Goal: Transaction & Acquisition: Book appointment/travel/reservation

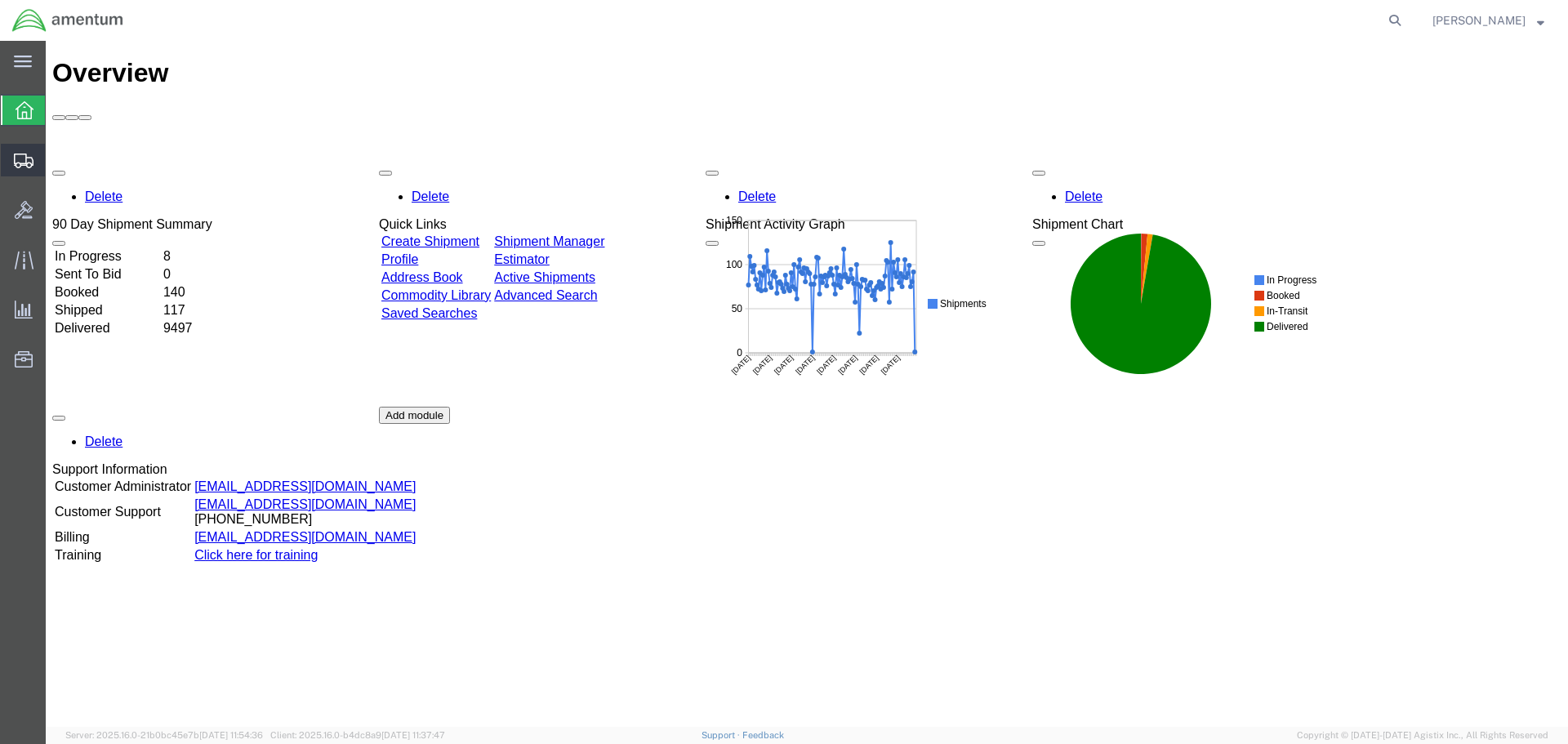
click at [0, 0] on span "Create Shipment" at bounding box center [0, 0] width 0 height 0
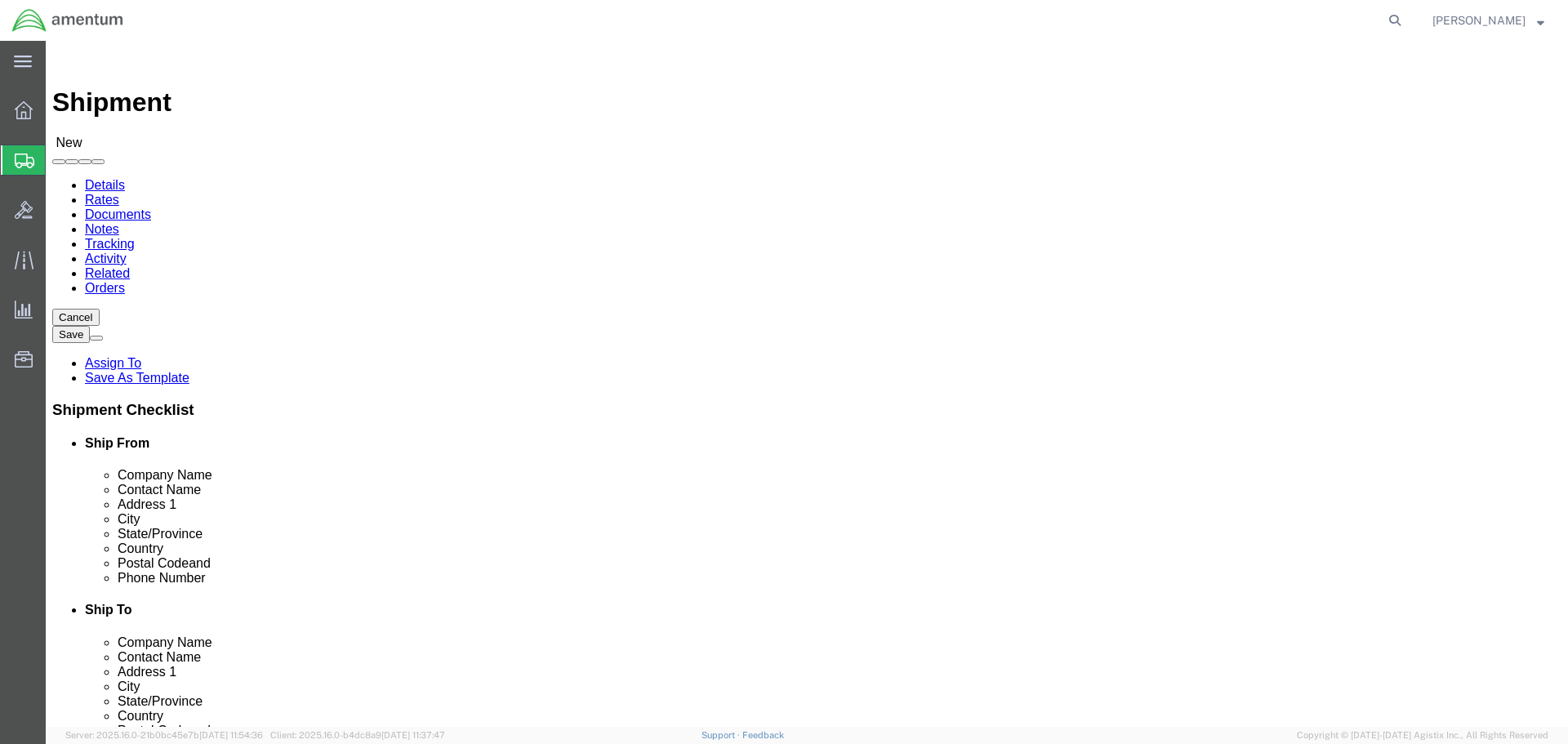
select select
type input "eja"
select select "49930"
select select "FL"
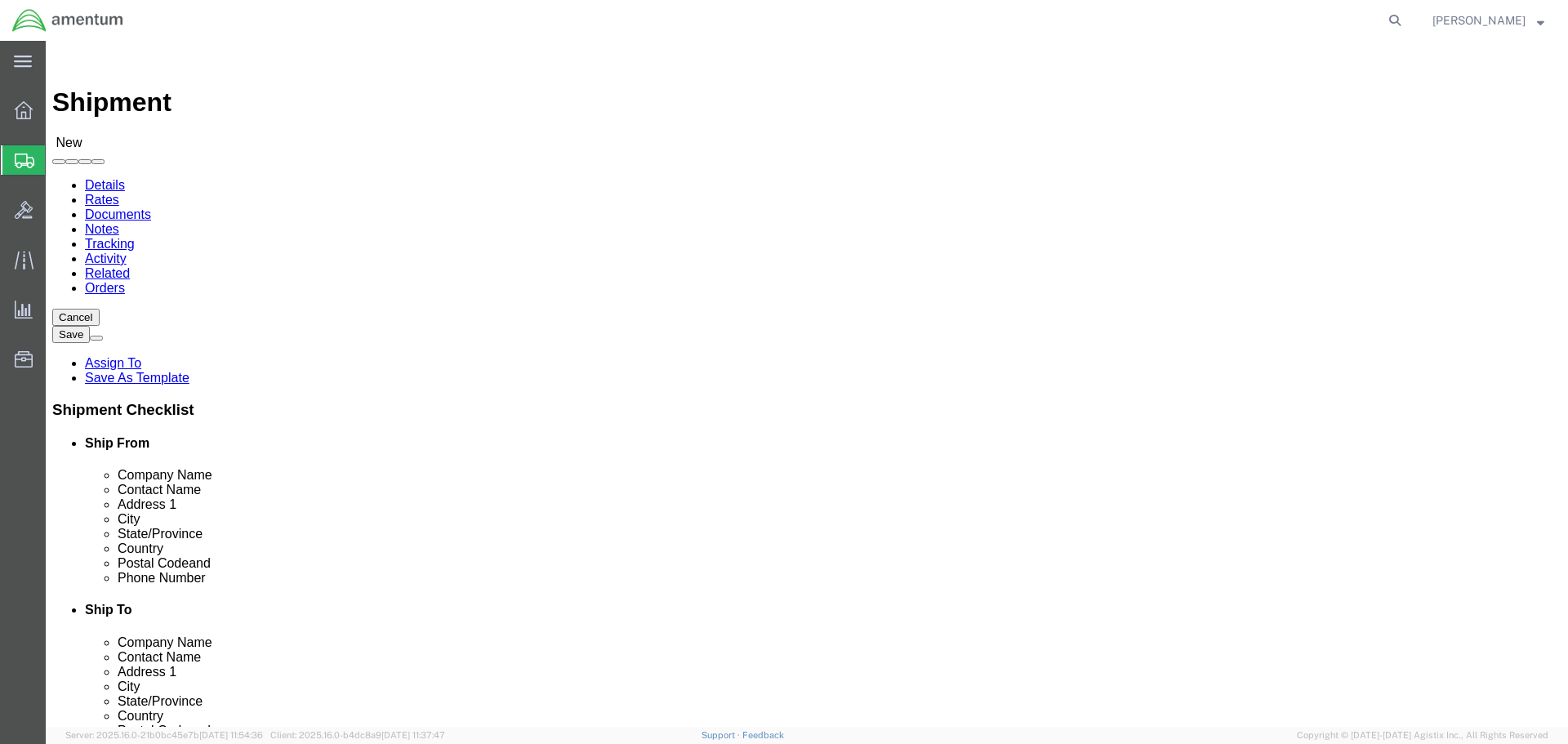
click input "text"
type input "CONT"
click p "- Continental Testing - ([PERSON_NAME]) [STREET_ADDRESS]"
select select "OH"
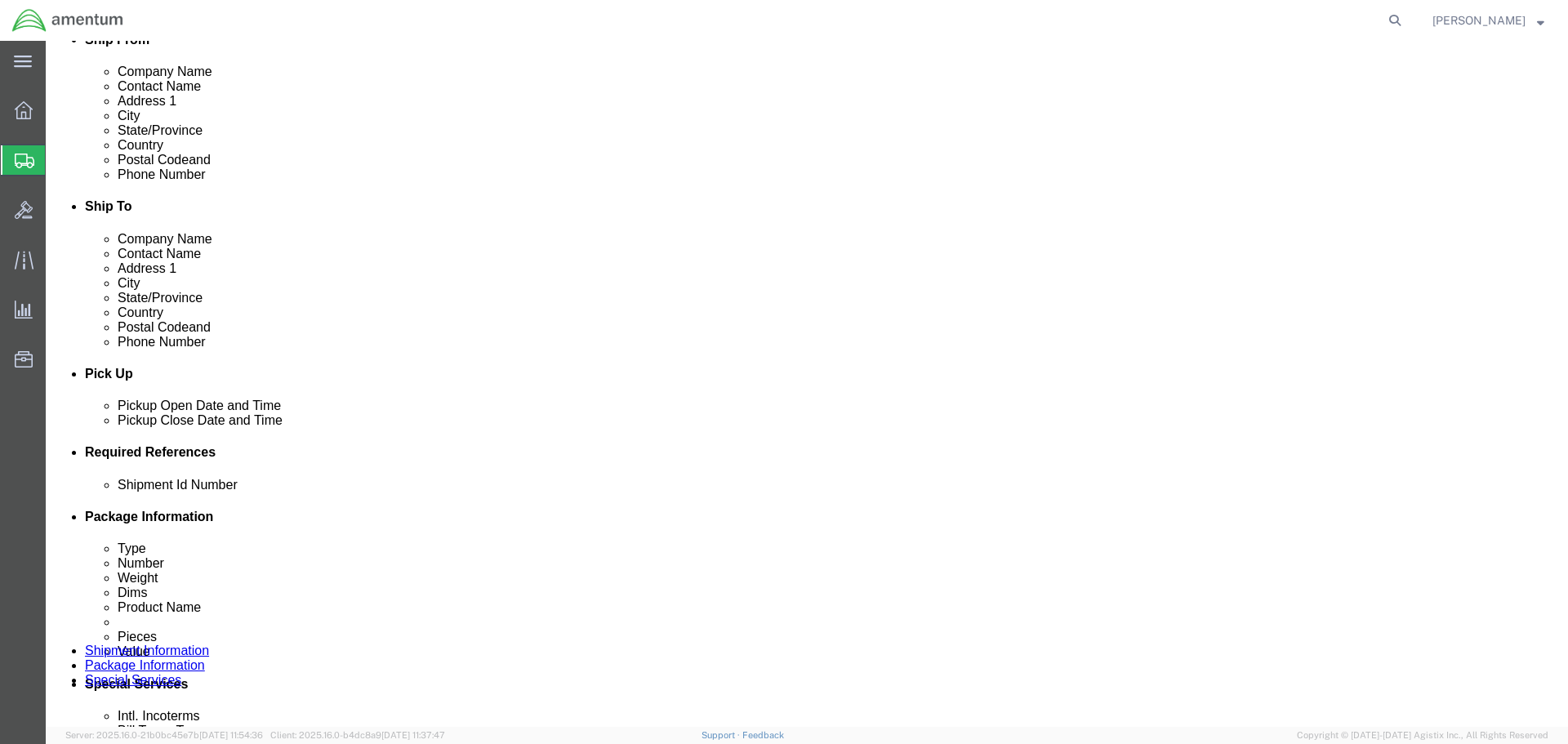
scroll to position [408, 0]
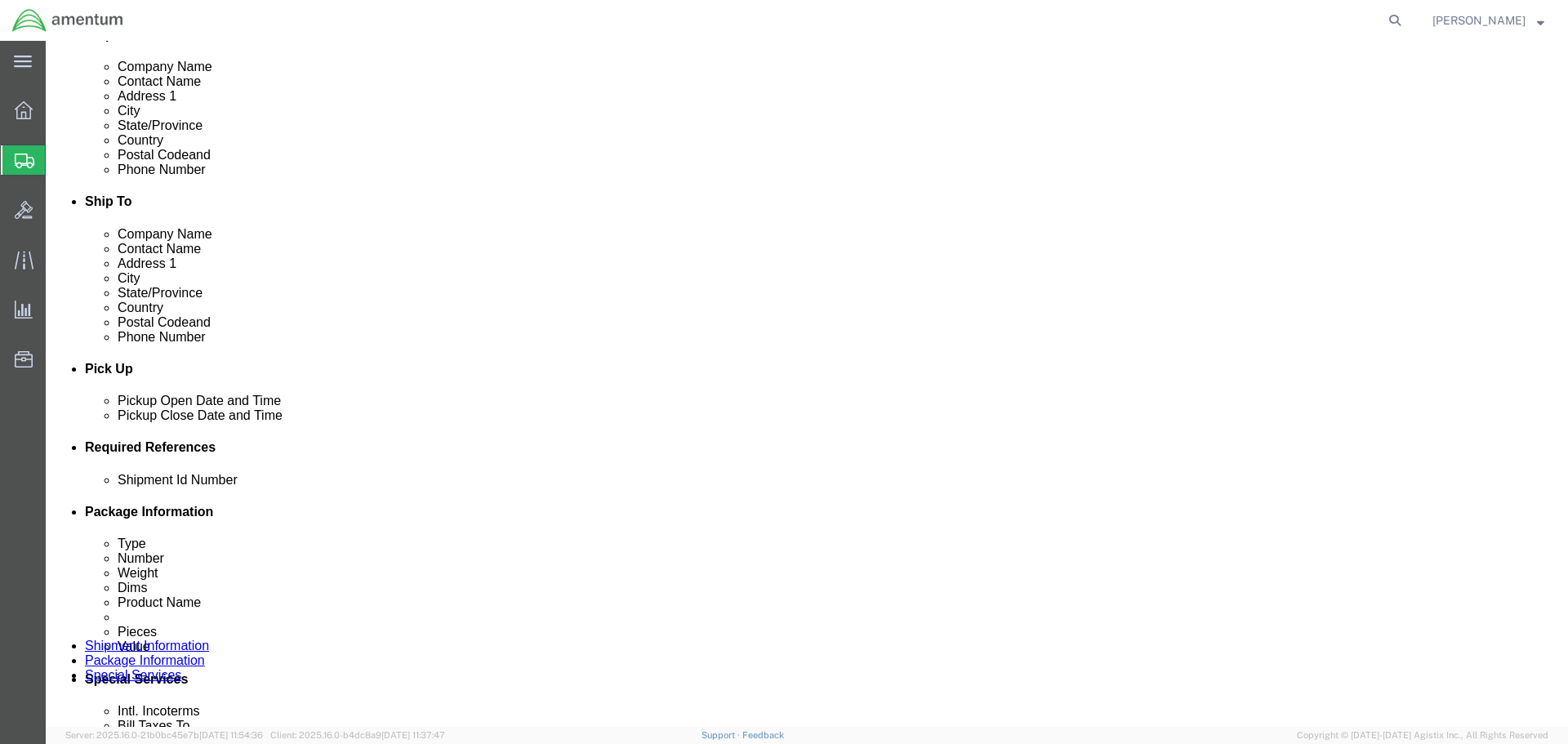
type input "Continental Testing"
click div "[DATE] 10:00 PM"
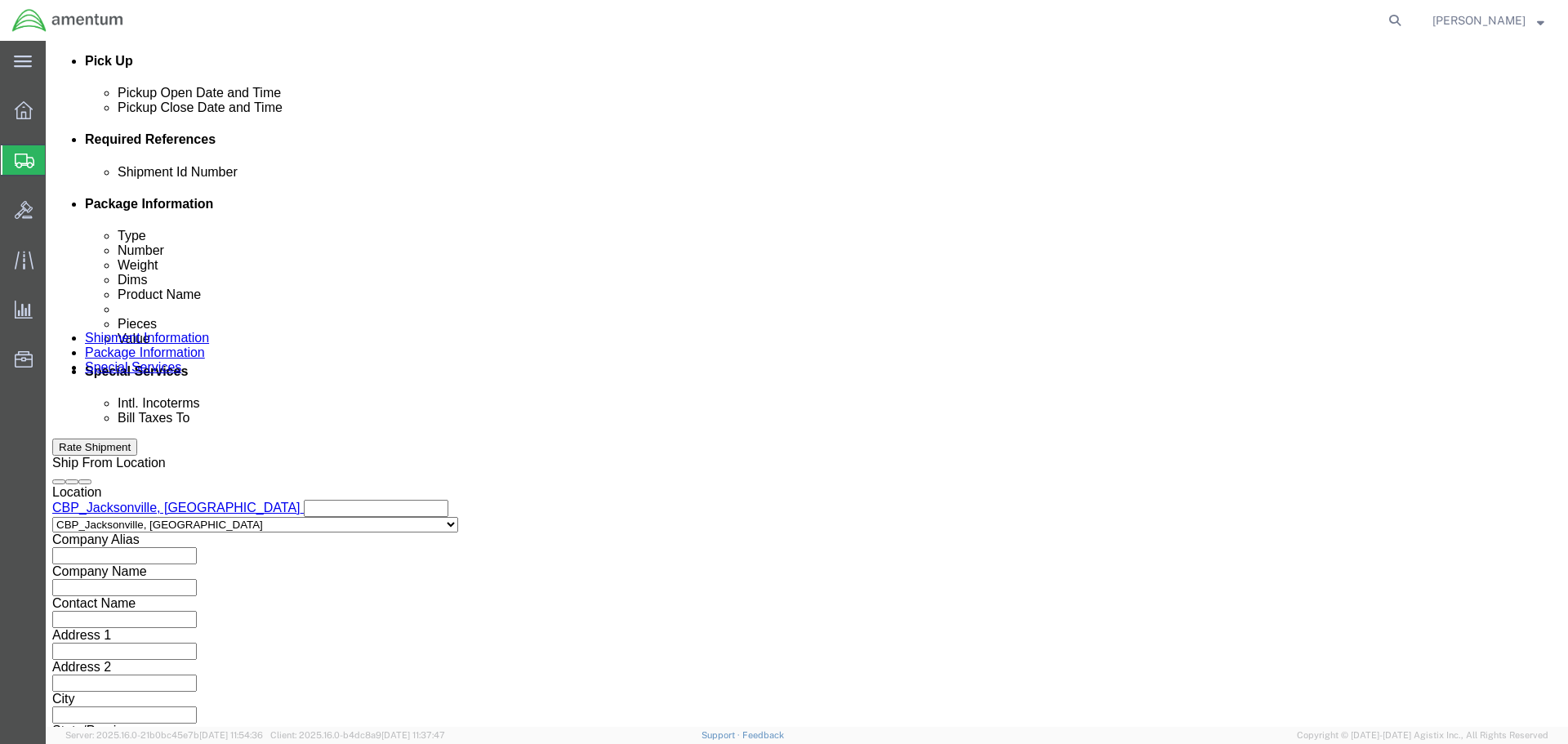
type input "8:00 AM"
click button "Apply"
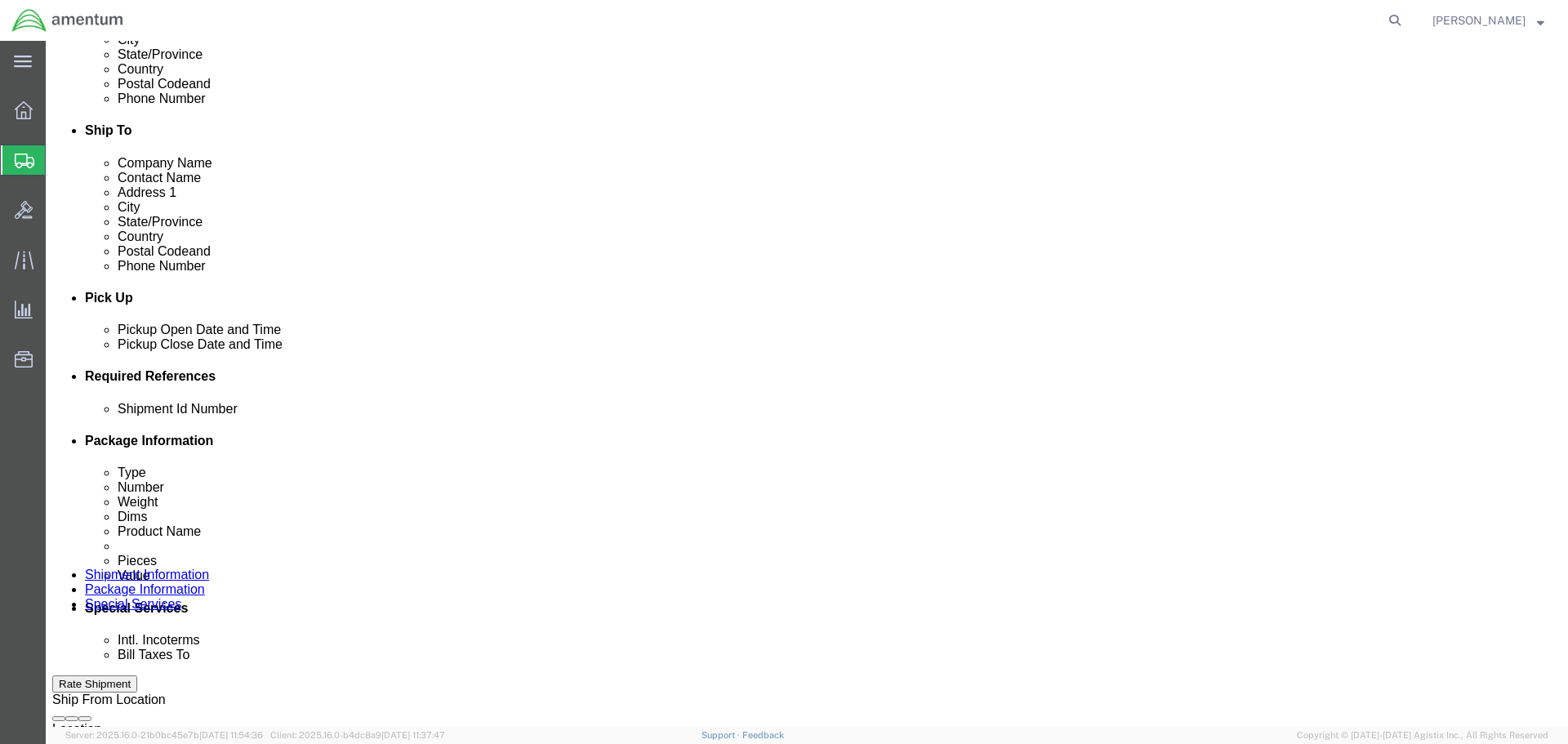
scroll to position [471, 0]
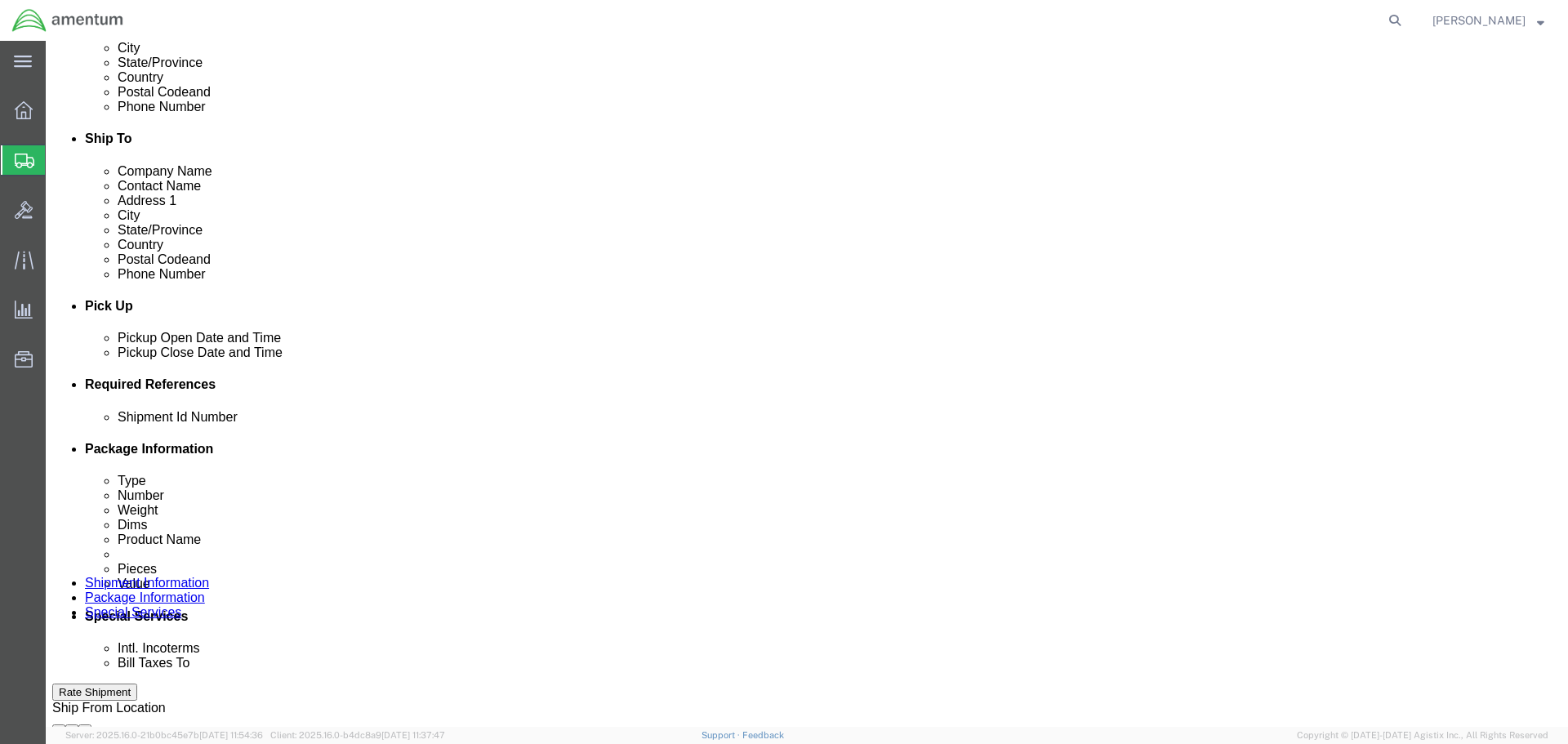
click div "[DATE] 9:00 AM"
type input "3:00 PM"
click button "Apply"
click button "Add reference"
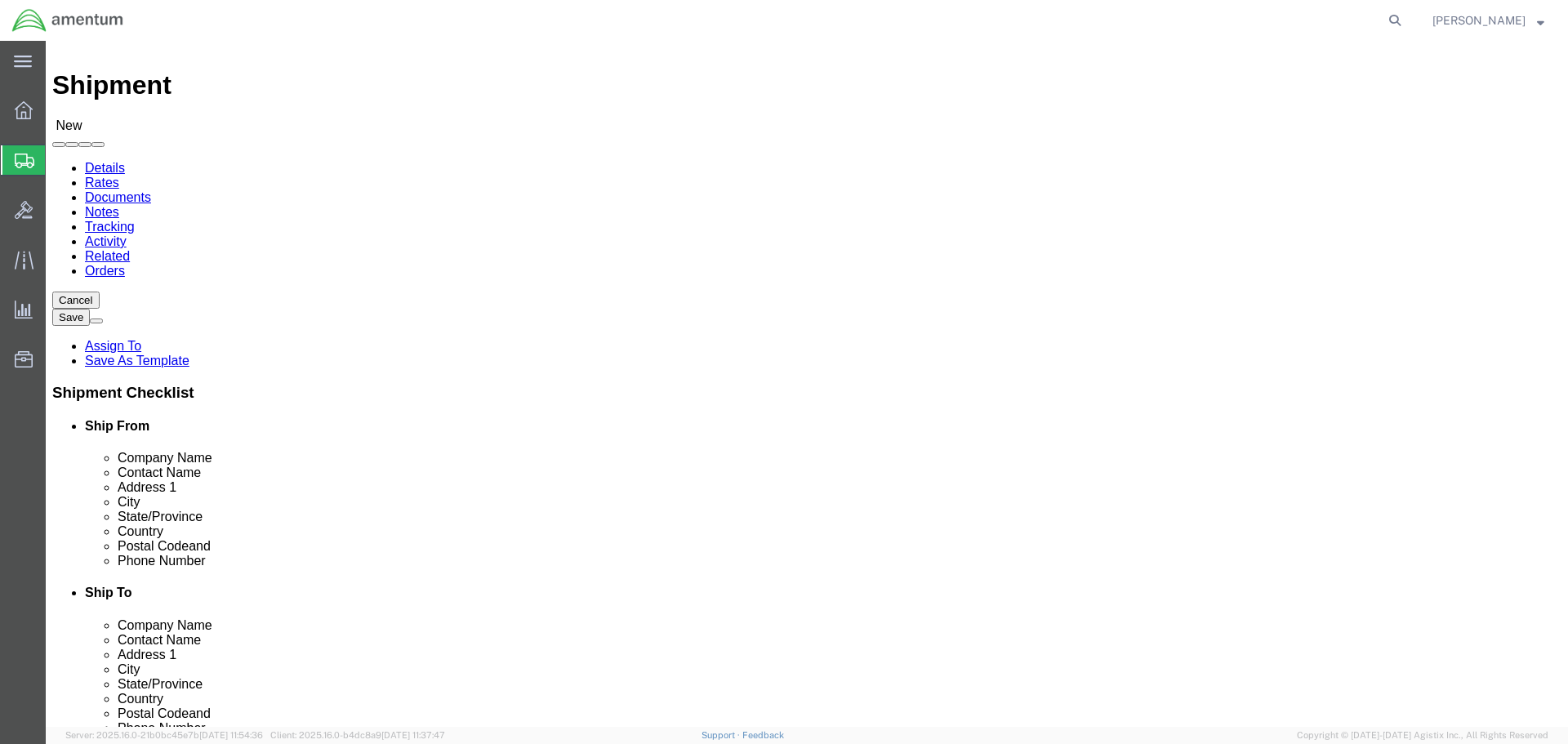
scroll to position [0, 0]
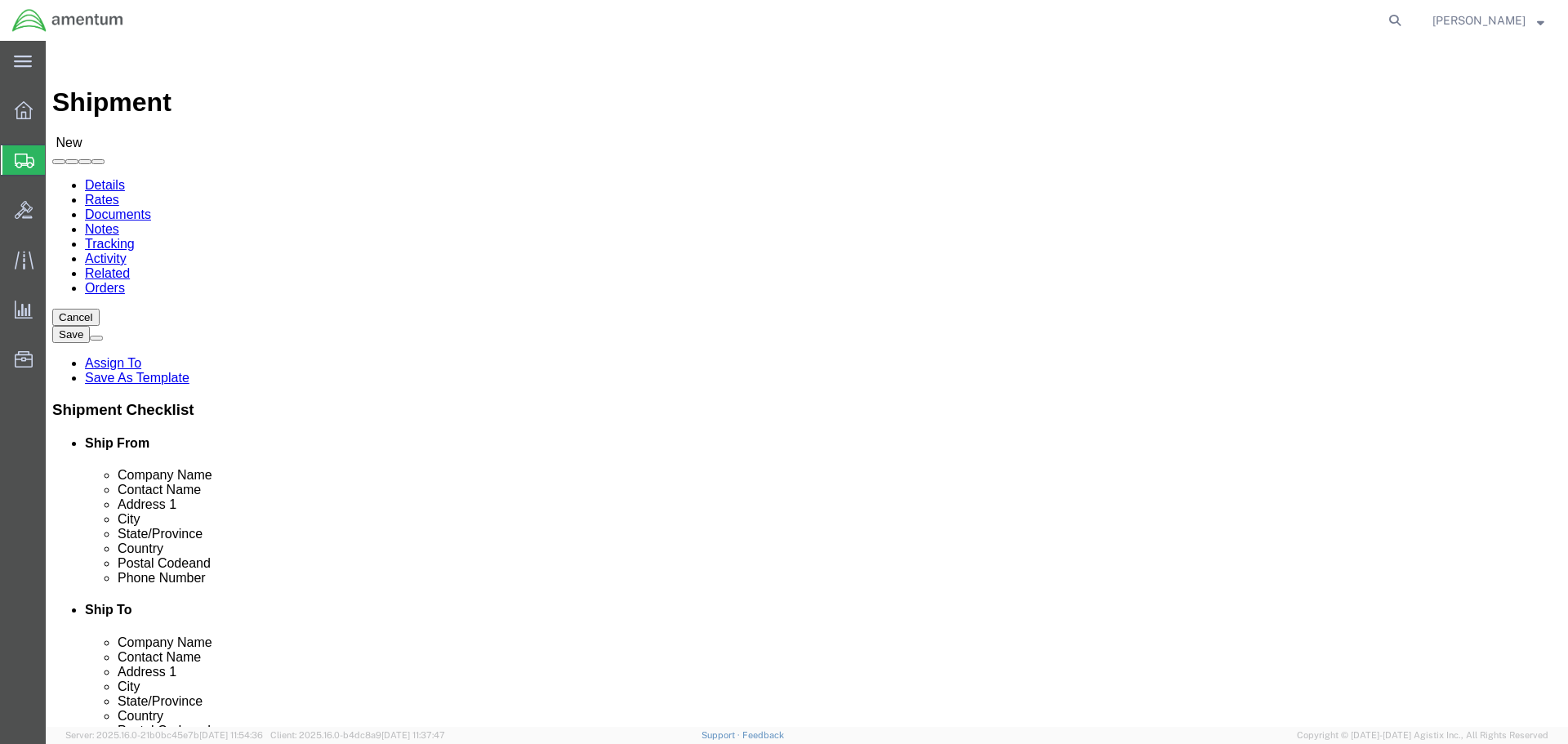
click input "text"
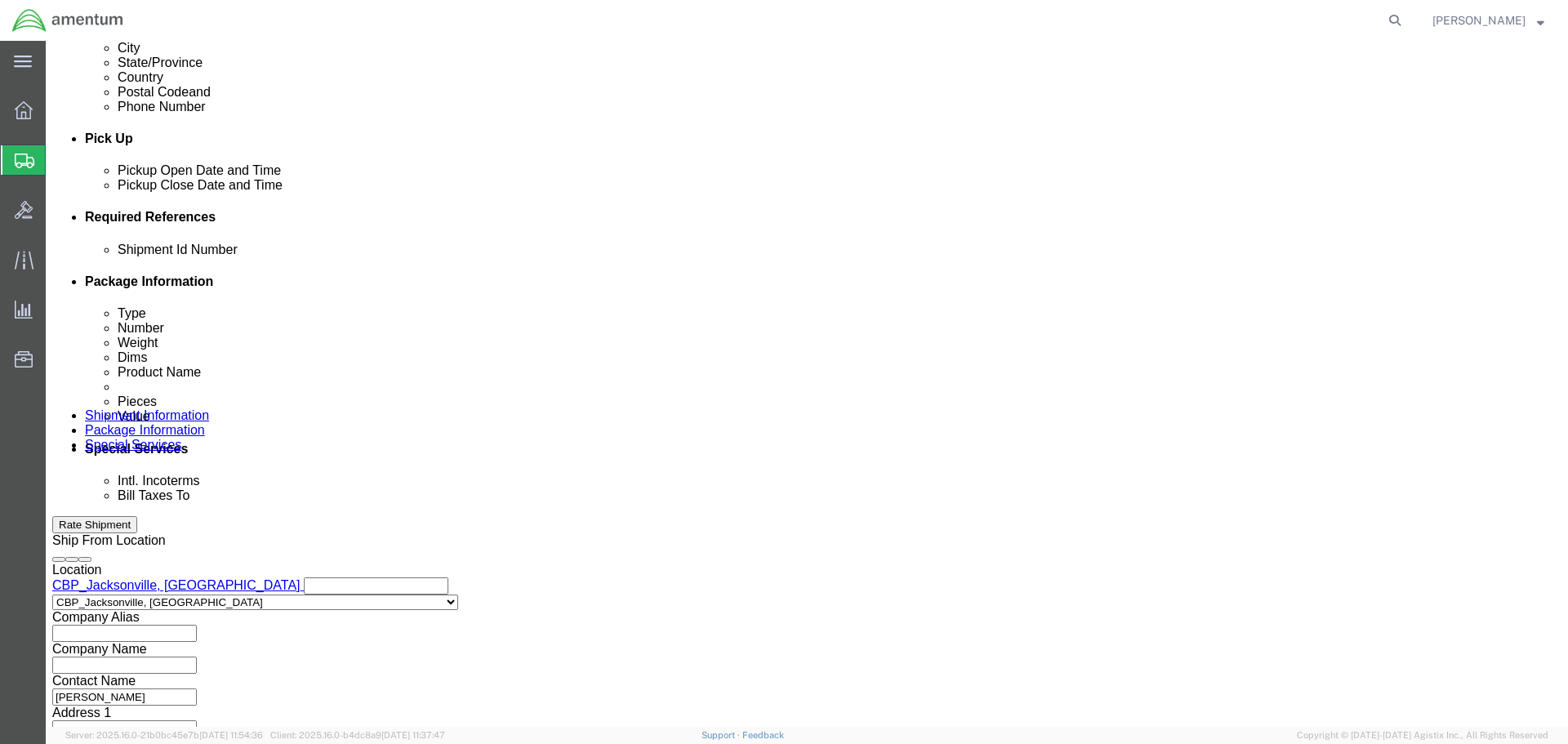
scroll to position [653, 0]
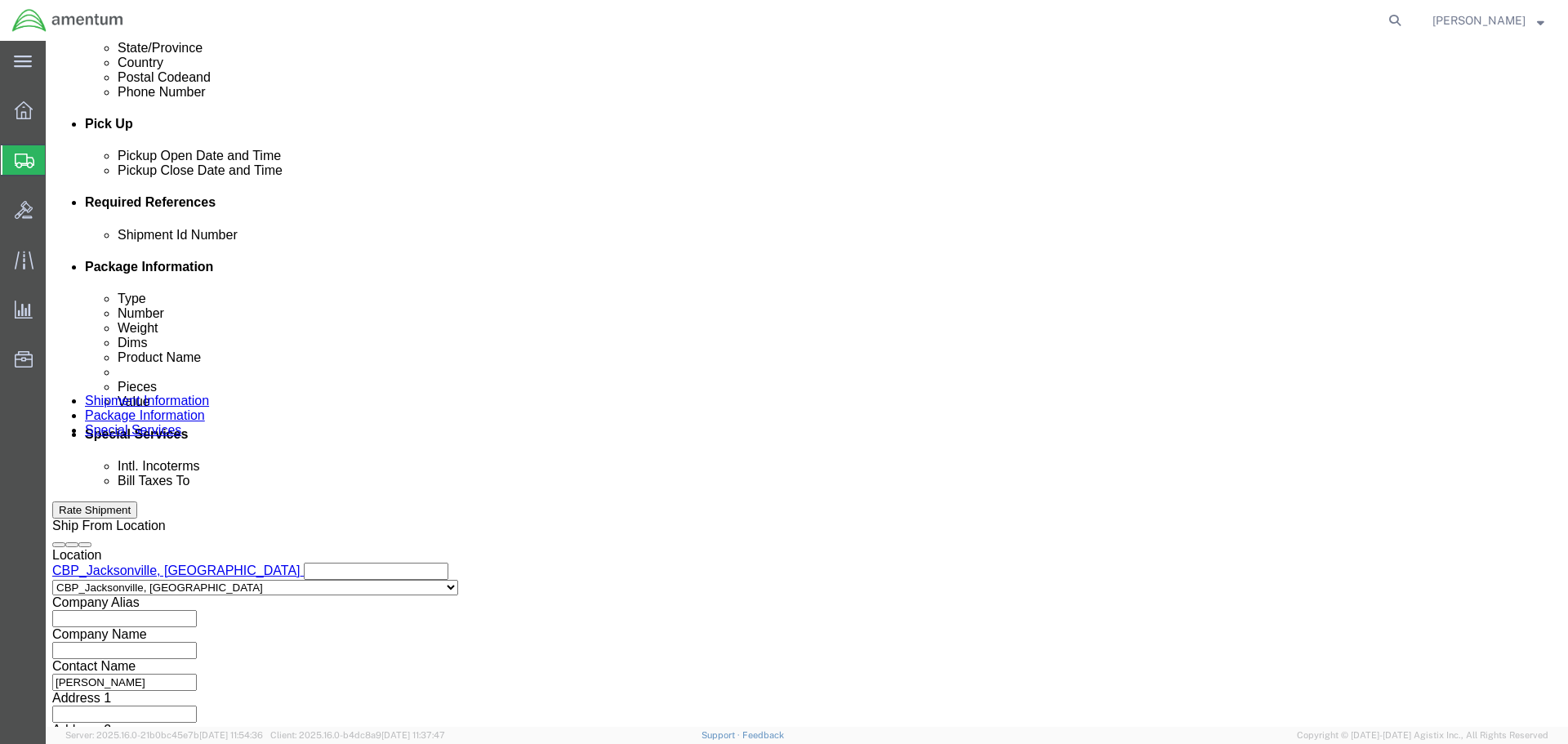
type input "[PERSON_NAME]"
click input "text"
paste input "6118.03.03.2219.000.EJA.0000"
type input "6118.03.03.2219.000.EJA.0000"
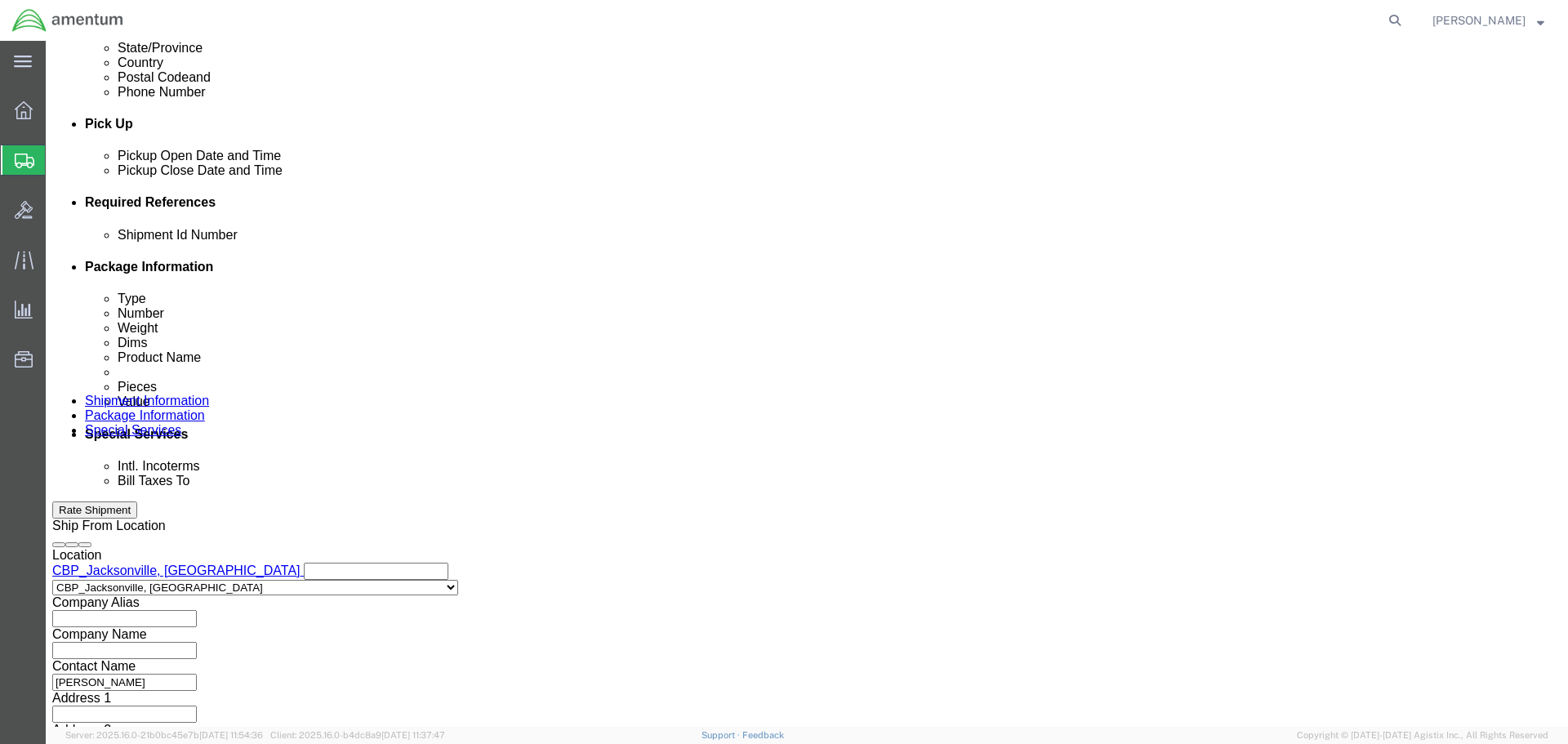
scroll to position [0, 0]
click select "Select Account Type Activity ID Airline Appointment Number ASN Batch Request # …"
select select "CUSTREF"
click select "Select Account Type Activity ID Airline Appointment Number ASN Batch Request # …"
click input "text"
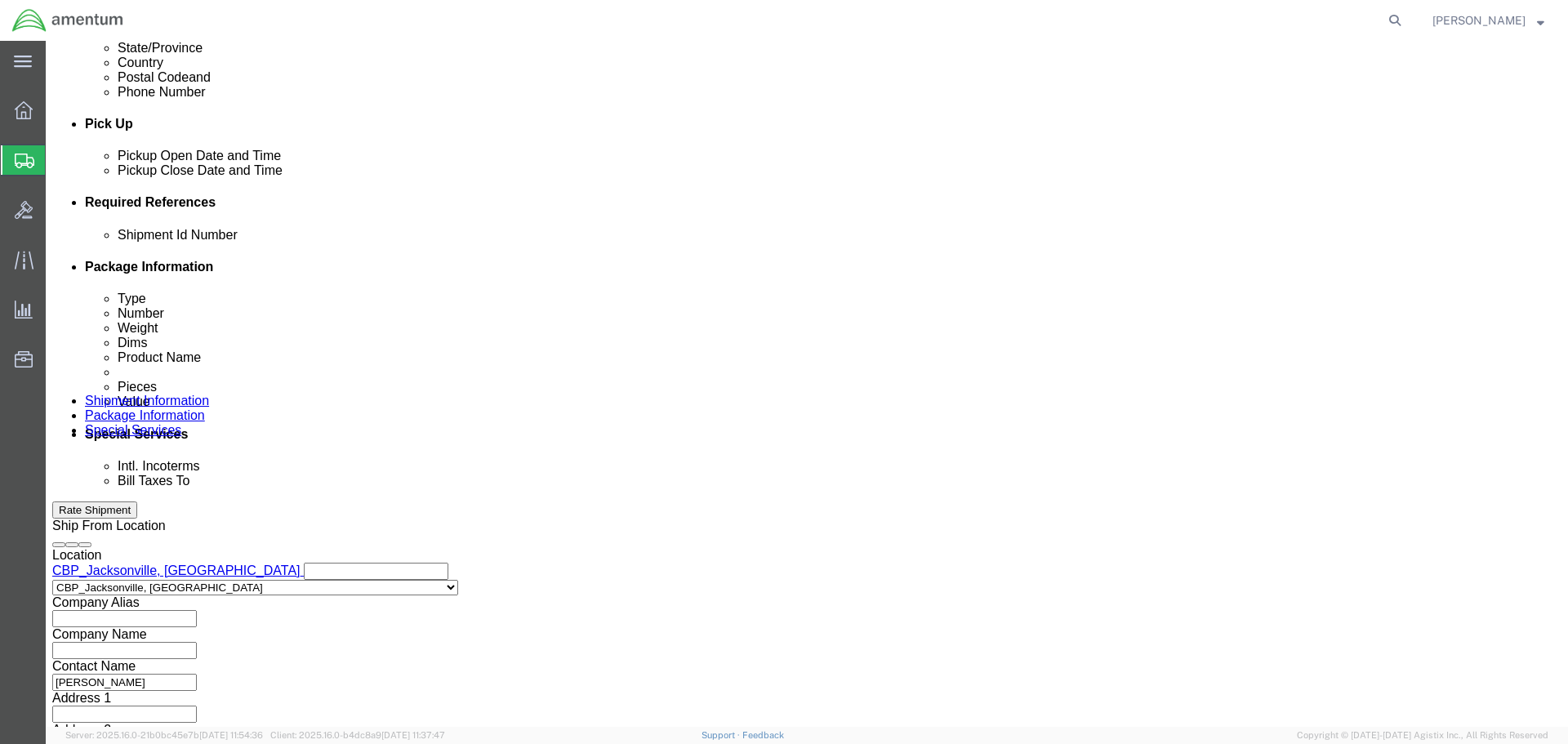
type input "TOOLS"
click select "Select Account Type Activity ID Airline Appointment Number ASN Batch Request # …"
select select "DEPT"
click select "Select Account Type Activity ID Airline Appointment Number ASN Batch Request # …"
click input "text"
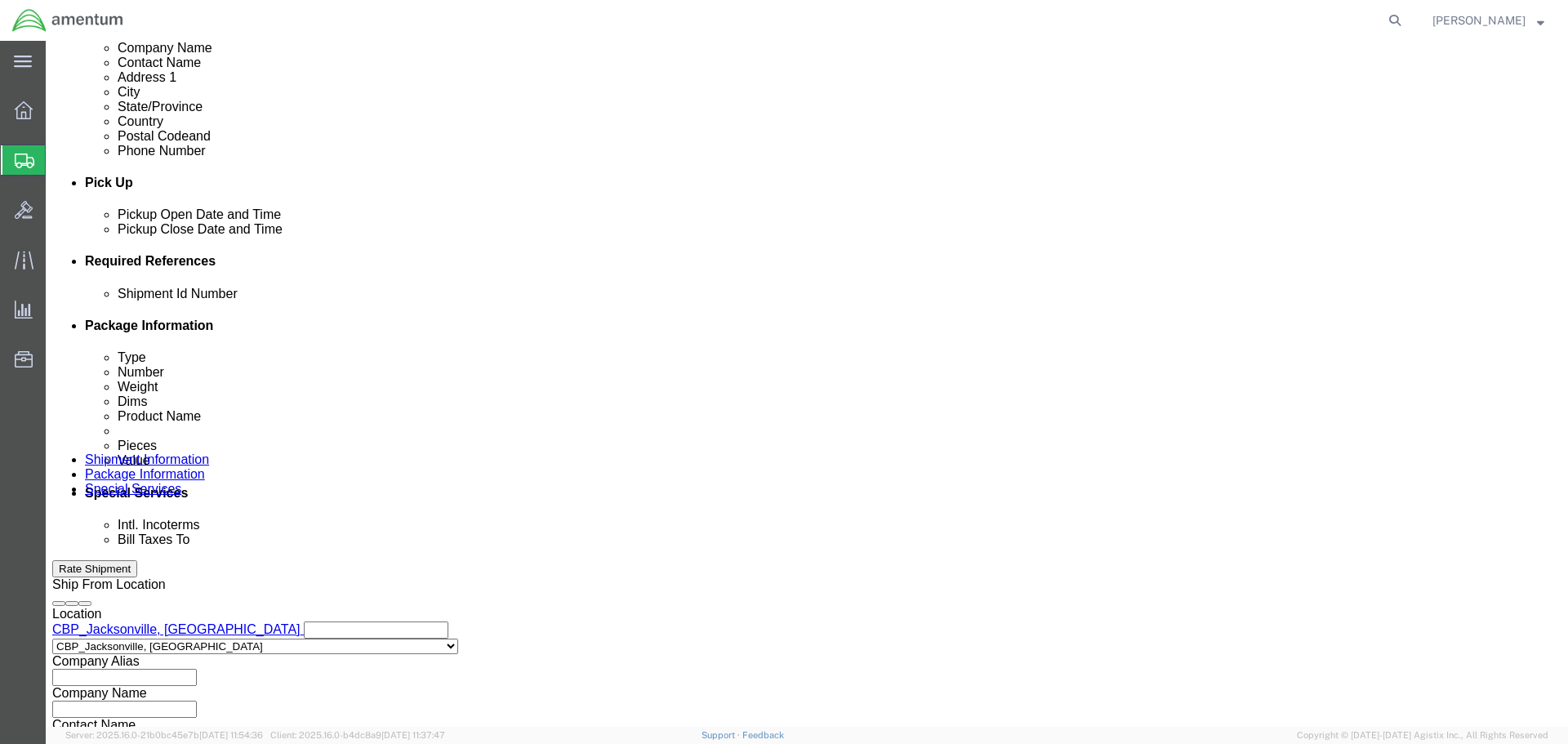
scroll to position [717, 0]
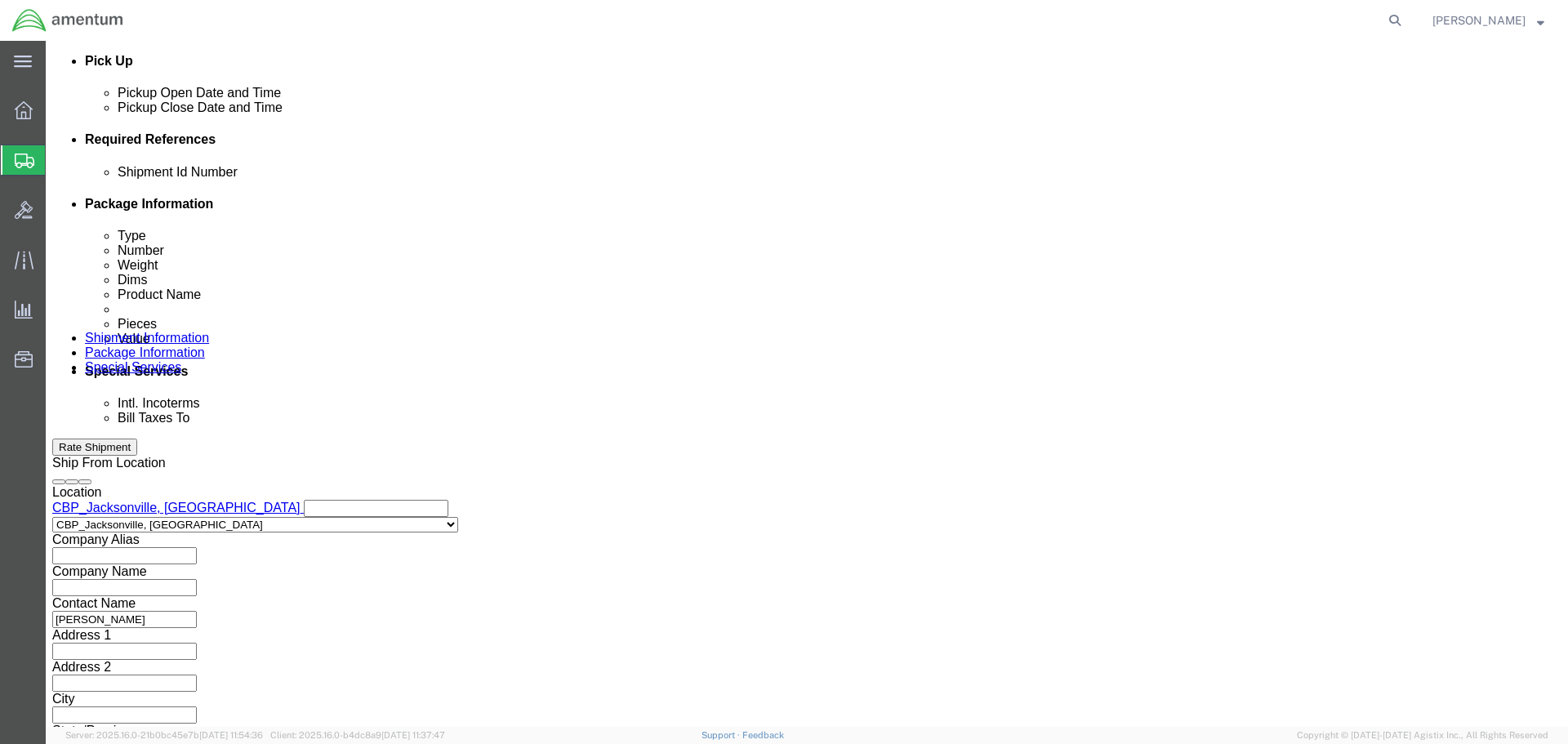
type input "CBP"
click button "Continue"
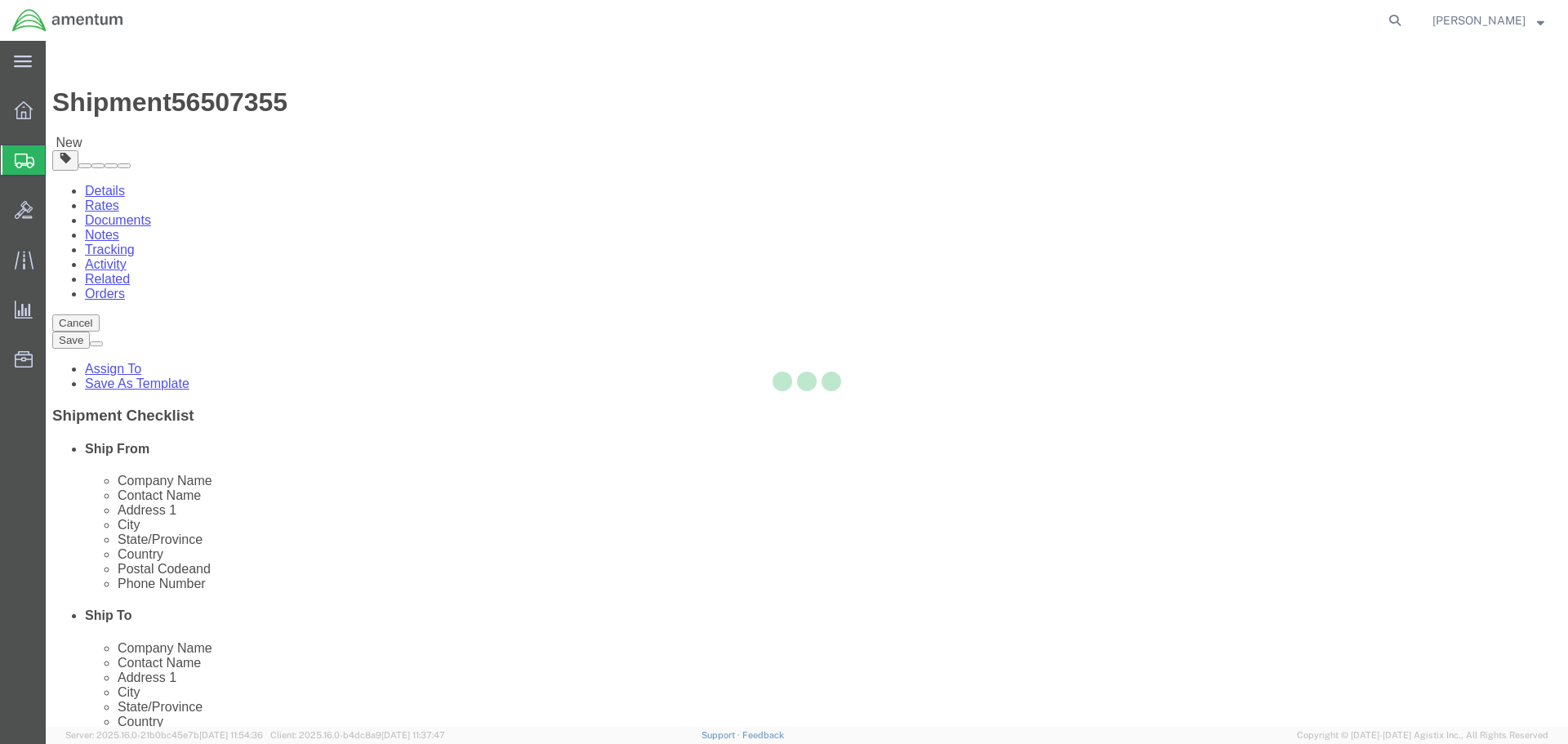
select select "CBOX"
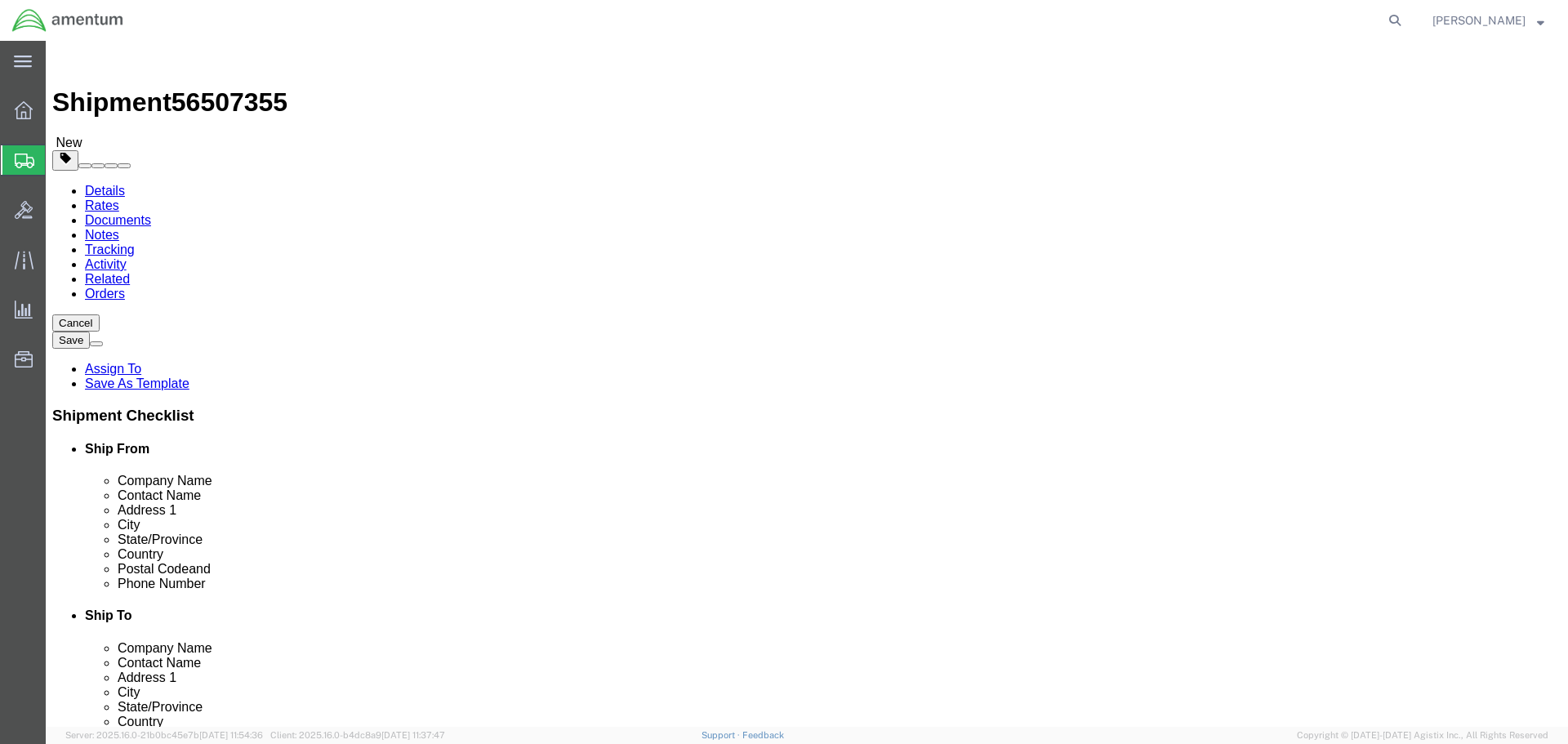
click input "text"
type input "22"
type input "18"
type input "14"
click input "0.00"
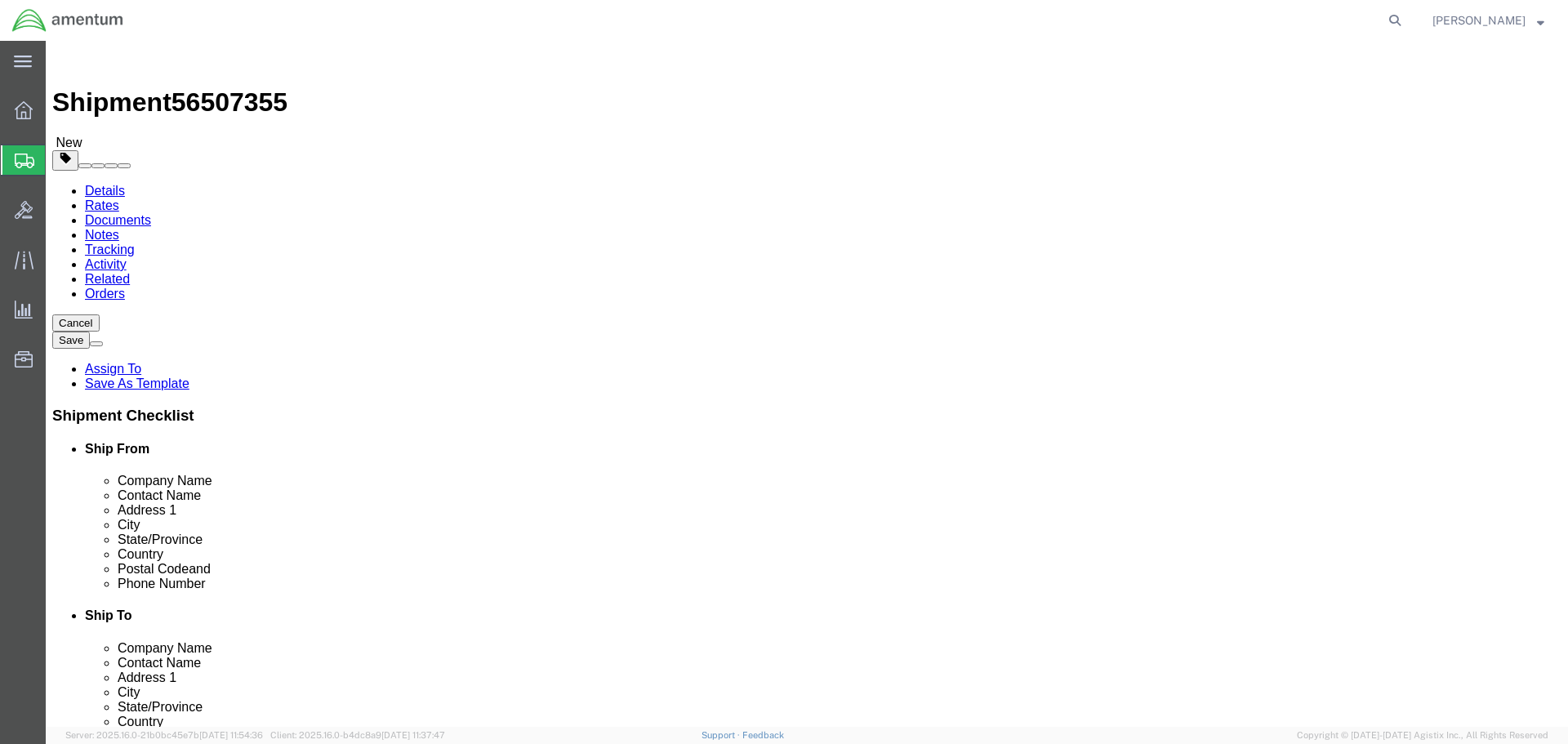
type input "25.00"
click link "Add Content"
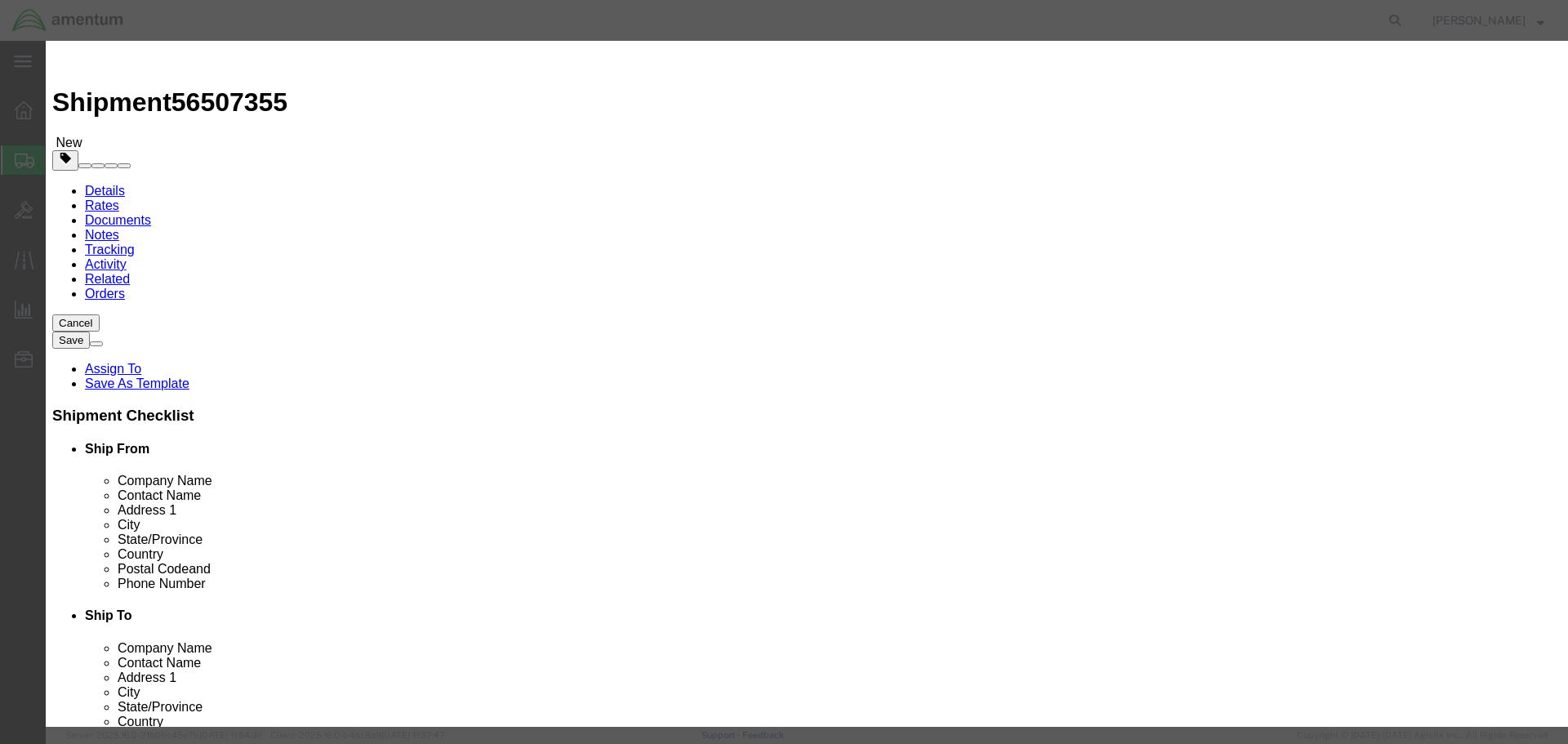
click input "text"
type input "TOOLS"
click h3 "Add content"
drag, startPoint x: 520, startPoint y: 156, endPoint x: 454, endPoint y: 155, distance: 66.0
click div "Pieces 0 Select Bag Barrels 100Board Feet Bottle Box Blister Pack Carats Can Ca…"
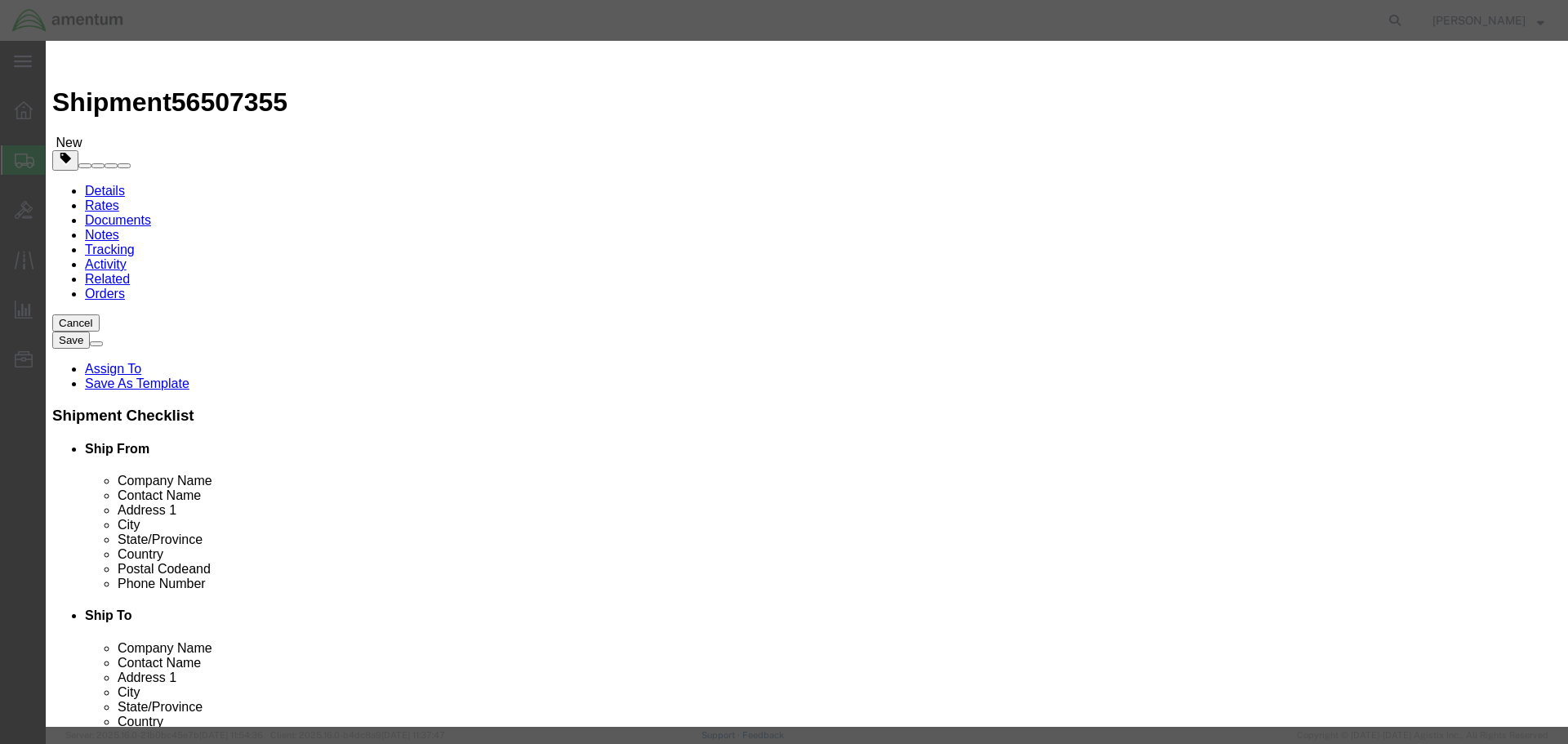
type input "12"
click input "text"
type input "15000.00"
click textarea
click button "Save & Close"
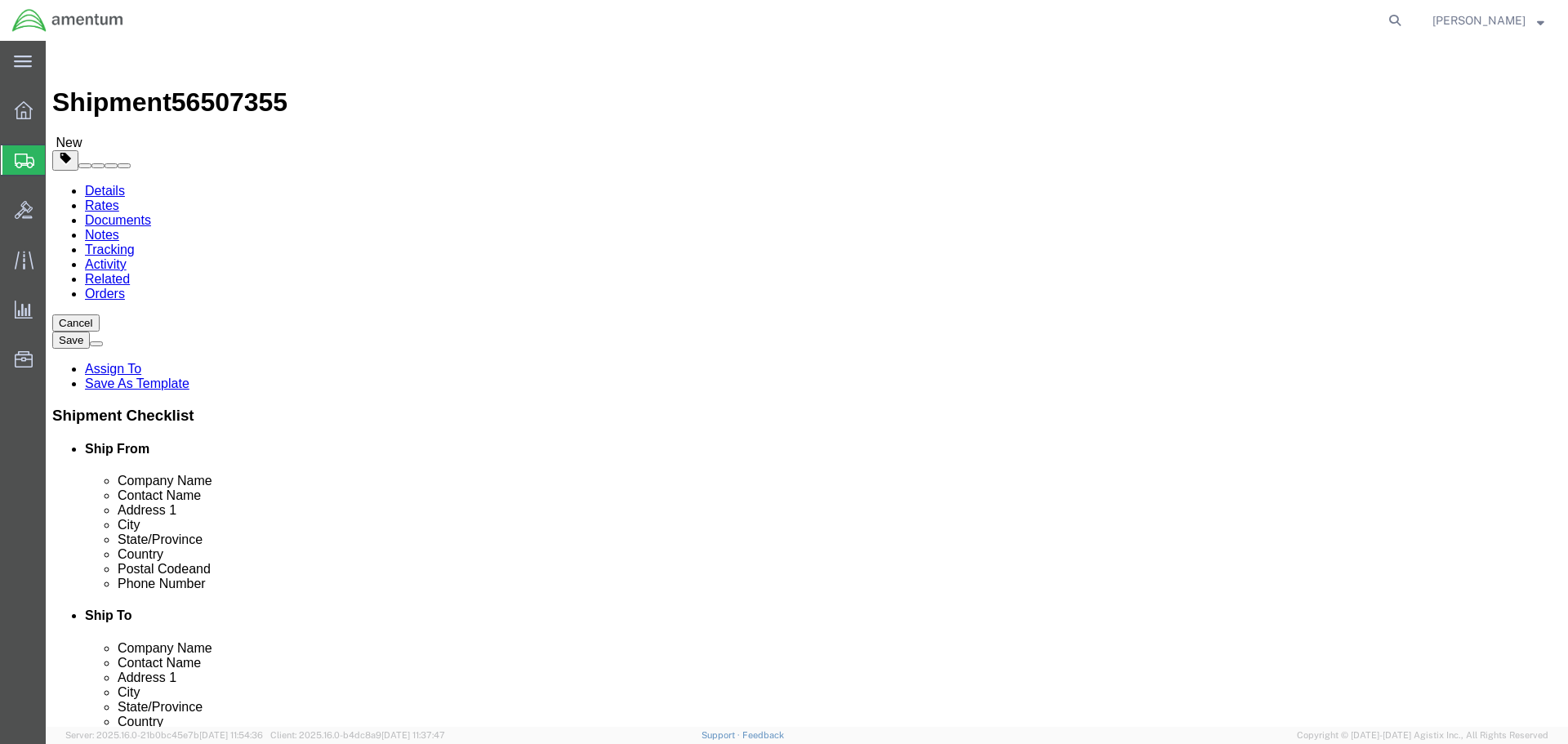
click button "Rate Shipment"
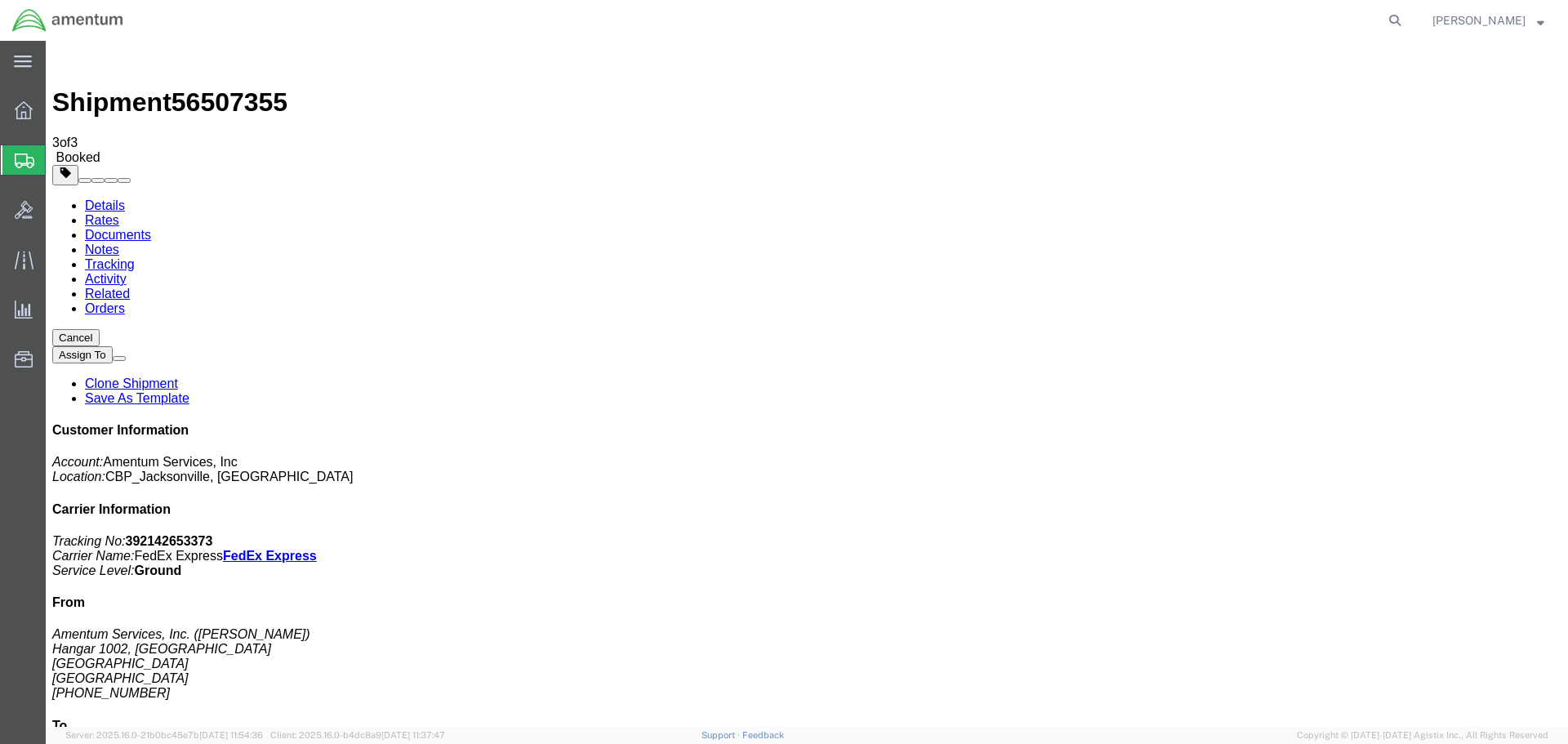
drag, startPoint x: 169, startPoint y: 286, endPoint x: 821, endPoint y: 452, distance: 672.8
